Goal: Contribute content

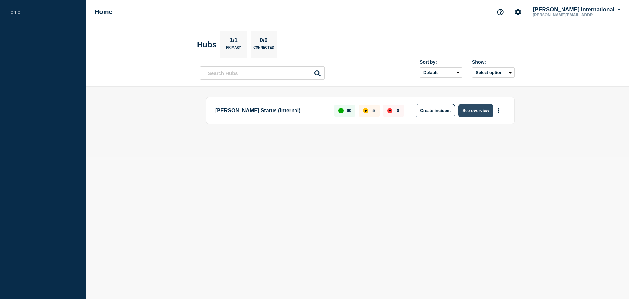
click at [470, 110] on button "See overview" at bounding box center [476, 110] width 35 height 13
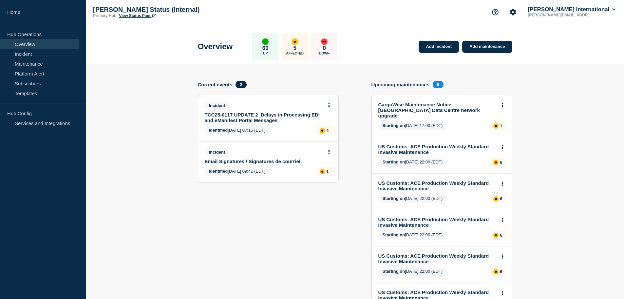
click at [253, 115] on link "TCC25-0117 UPDATE 2 Delays in Processing EDI and eManifest Portal Messages" at bounding box center [264, 117] width 118 height 11
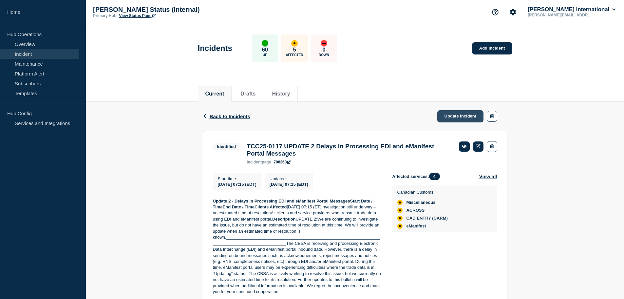
click at [453, 111] on link "Update incident" at bounding box center [461, 116] width 47 height 12
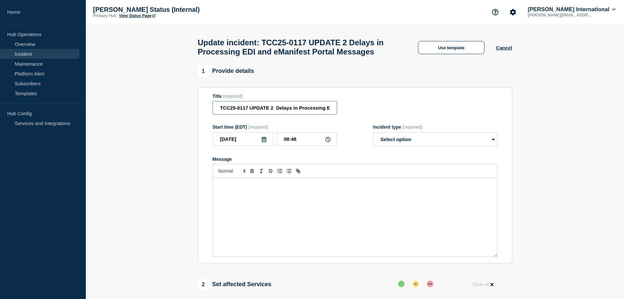
click at [273, 114] on input "TCC25-0117 UPDATE 2 Delays in Processing EDI and eManifest Portal Messages" at bounding box center [275, 107] width 125 height 13
type input "TCC25-0117 UPDATE 4 Delays in Processing EDI and eManifest Portal Messages"
click at [253, 208] on div "Message" at bounding box center [355, 217] width 284 height 79
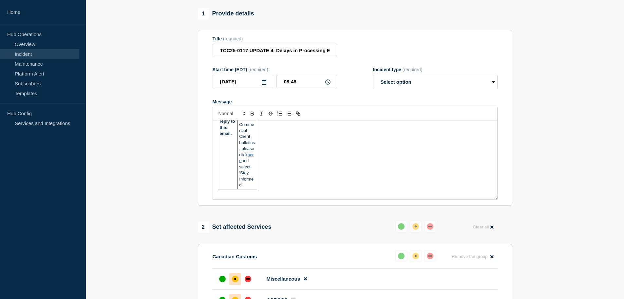
scroll to position [164, 0]
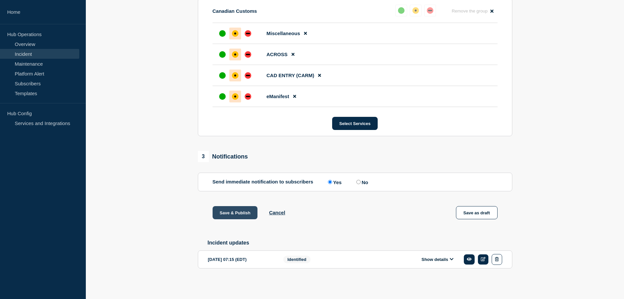
click at [241, 210] on button "Save & Publish" at bounding box center [235, 212] width 45 height 13
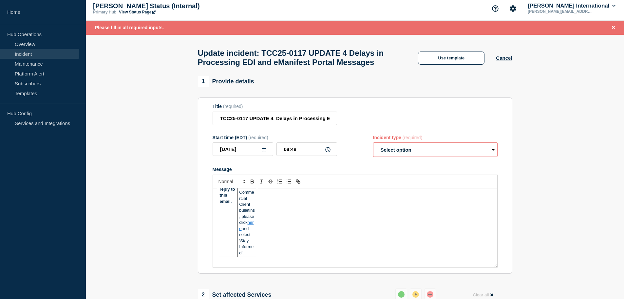
scroll to position [0, 0]
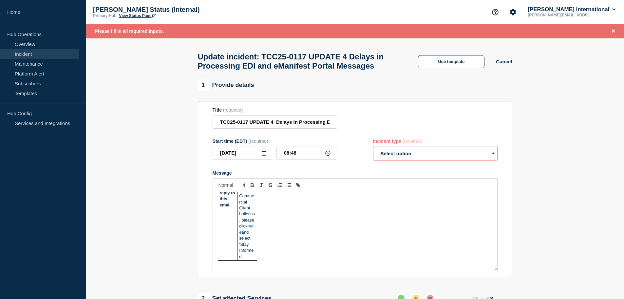
click at [396, 160] on select "Select option Investigating Identified Monitoring Resolved" at bounding box center [435, 153] width 125 height 14
select select "monitoring"
click at [373, 160] on select "Select option Investigating Identified Monitoring Resolved" at bounding box center [435, 153] width 125 height 14
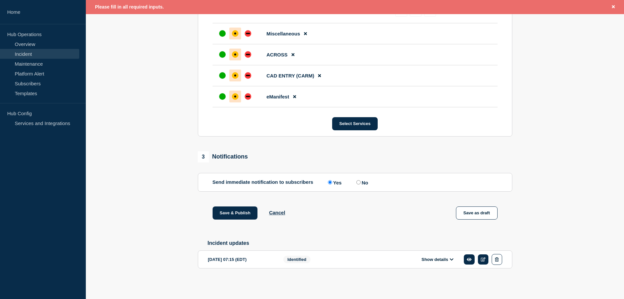
scroll to position [332, 0]
click at [240, 208] on button "Save & Publish" at bounding box center [235, 212] width 45 height 13
